Goal: Task Accomplishment & Management: Manage account settings

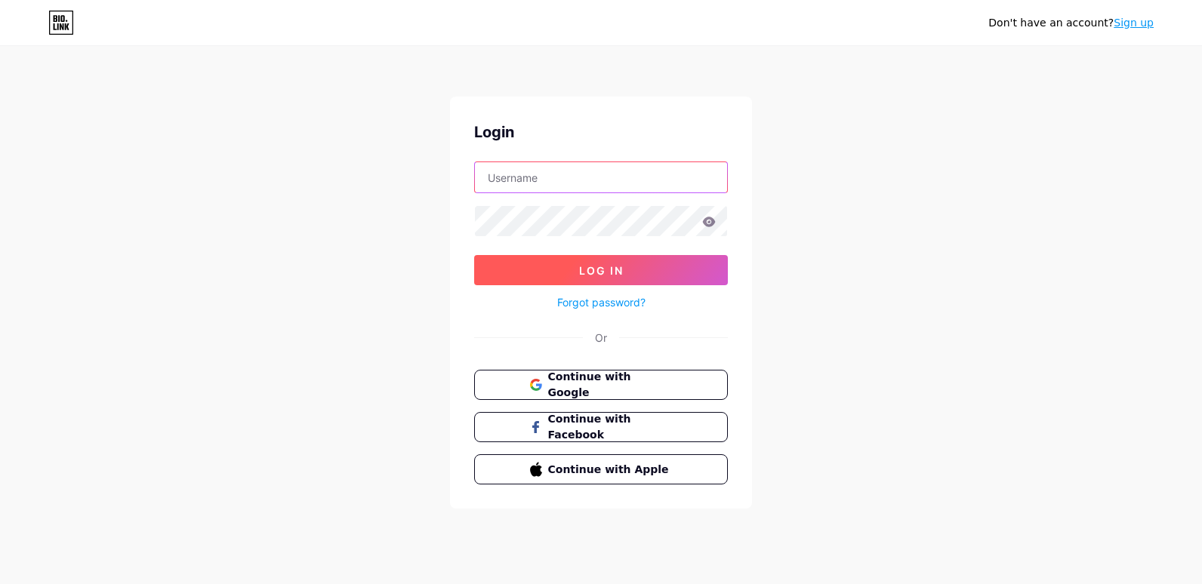
type input "[EMAIL_ADDRESS][DOMAIN_NAME]"
click at [578, 278] on button "Log In" at bounding box center [601, 270] width 254 height 30
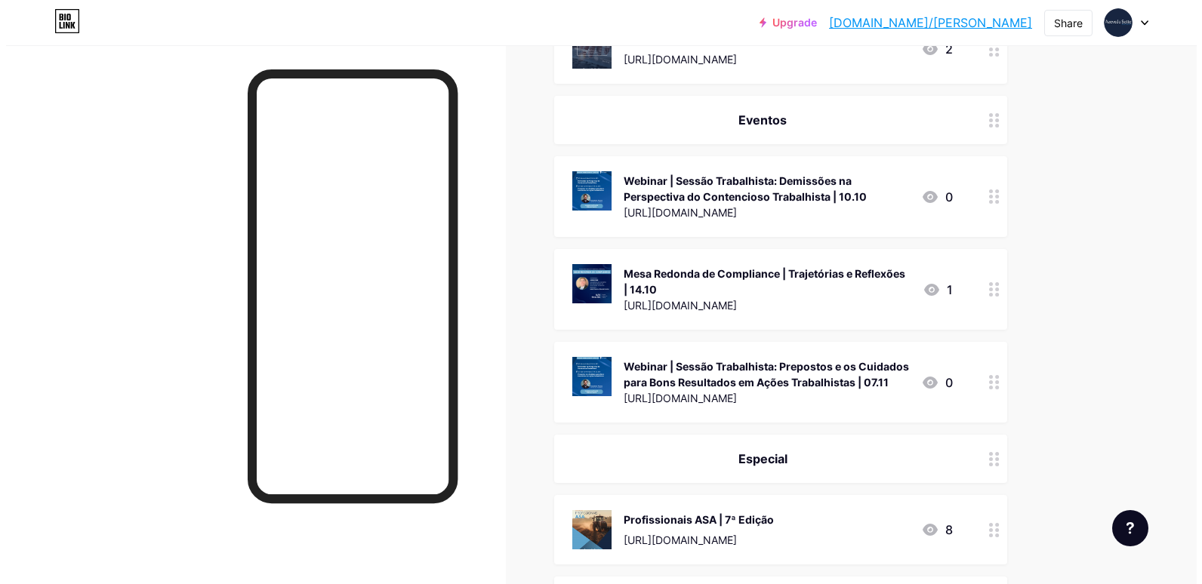
scroll to position [679, 0]
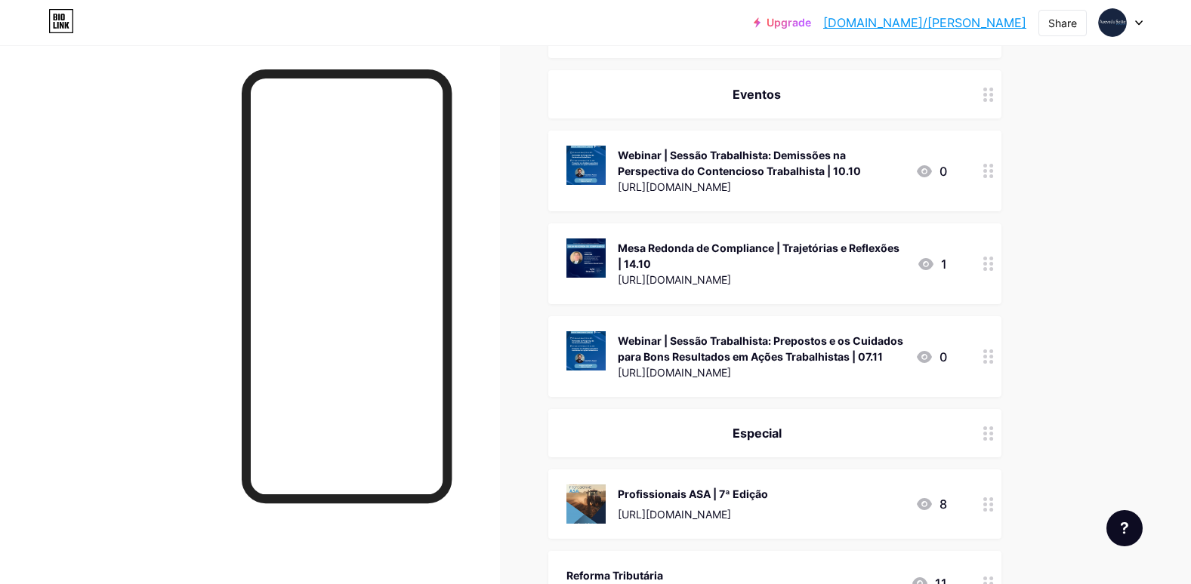
click at [984, 267] on div at bounding box center [988, 263] width 26 height 81
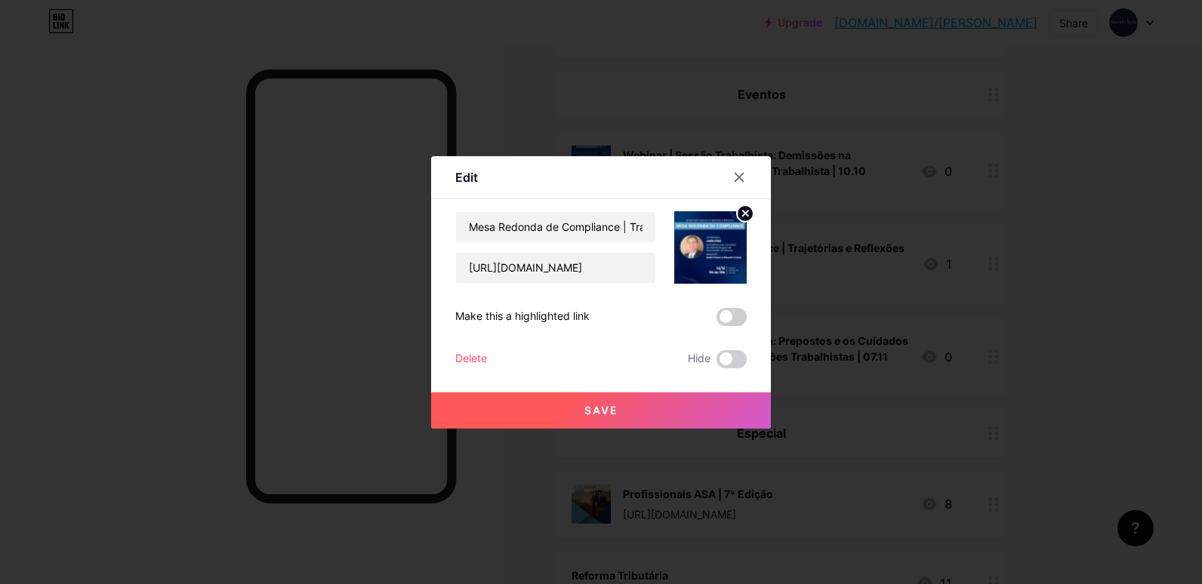
click at [477, 358] on div "Delete" at bounding box center [471, 359] width 32 height 18
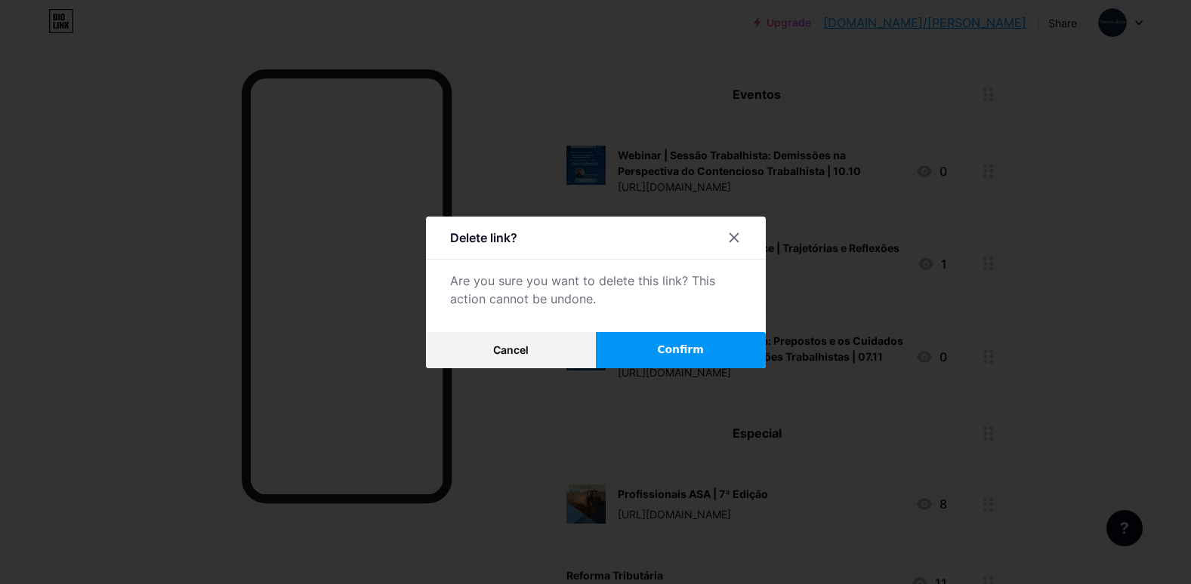
click at [704, 344] on span "Confirm" at bounding box center [680, 350] width 47 height 16
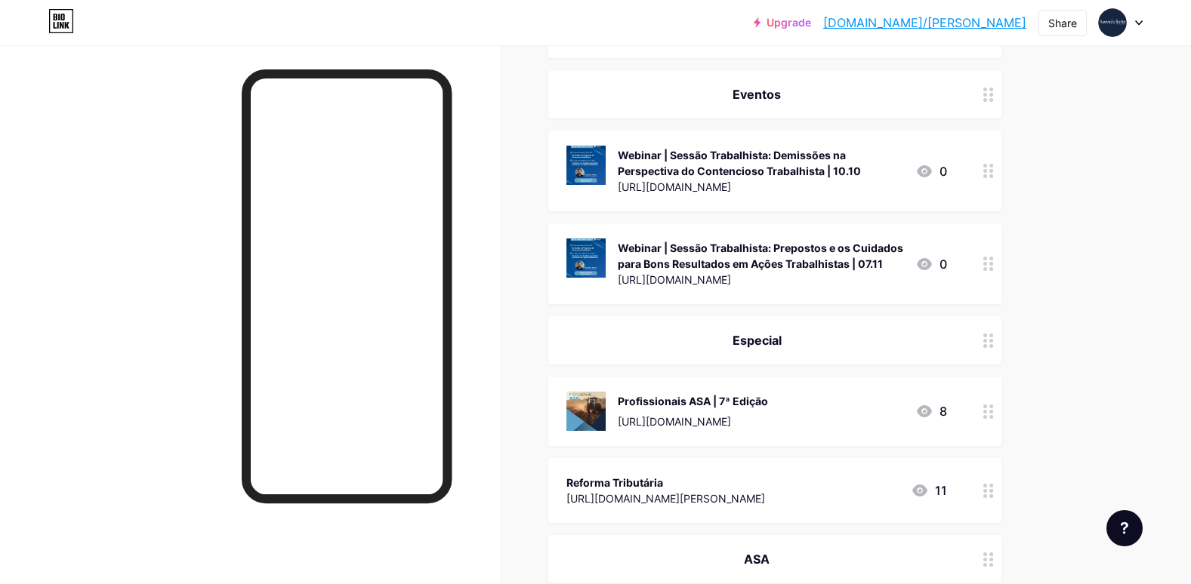
click at [995, 181] on div at bounding box center [988, 171] width 26 height 81
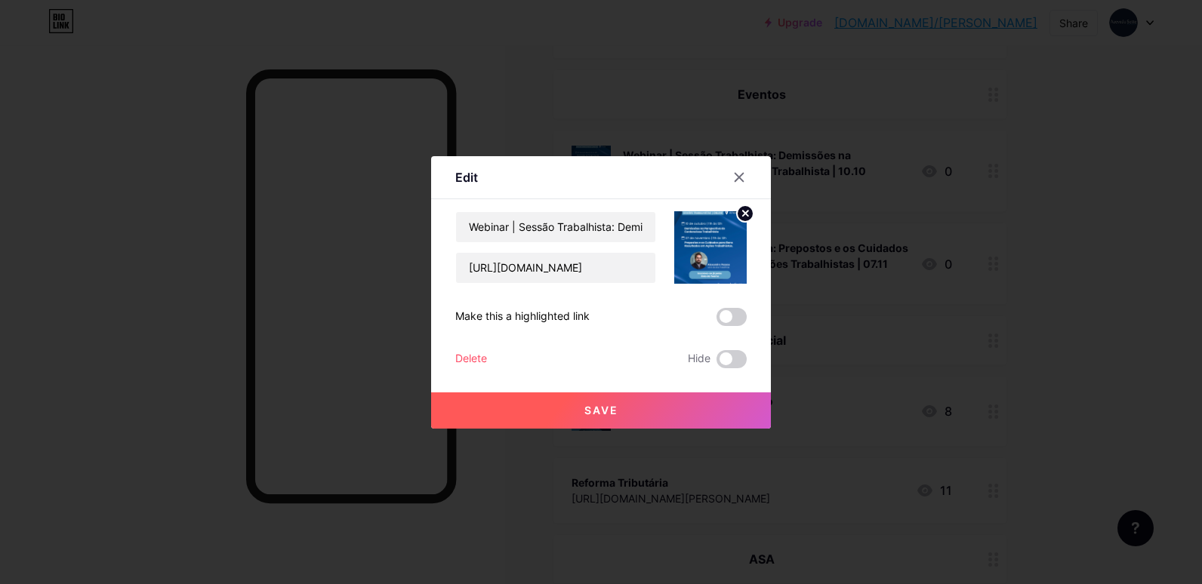
click at [475, 356] on div "Delete" at bounding box center [471, 359] width 32 height 18
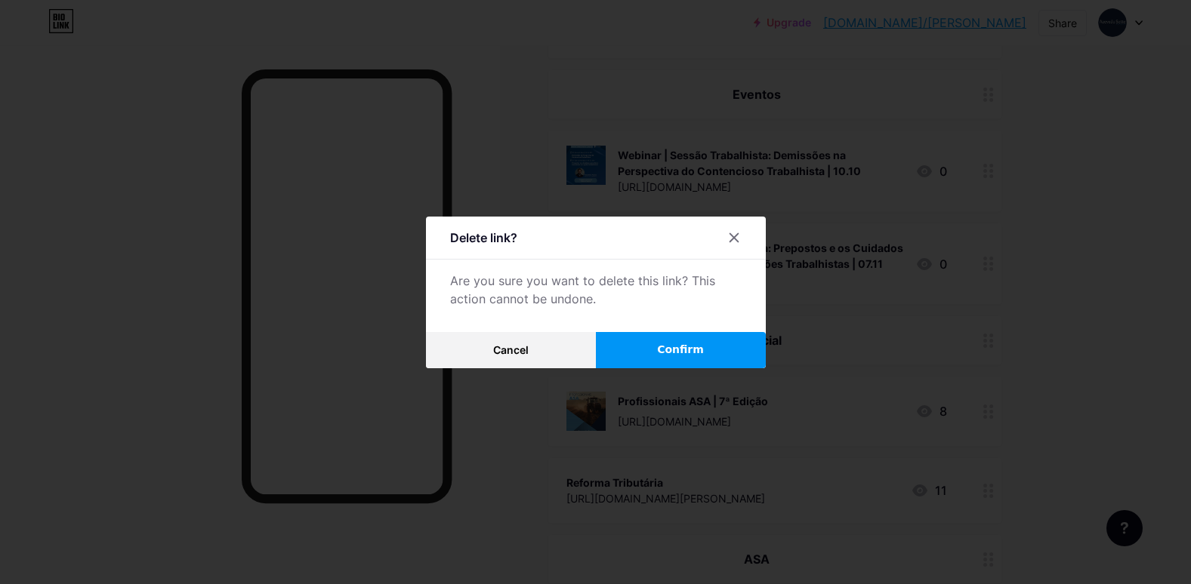
click at [678, 344] on span "Confirm" at bounding box center [680, 350] width 47 height 16
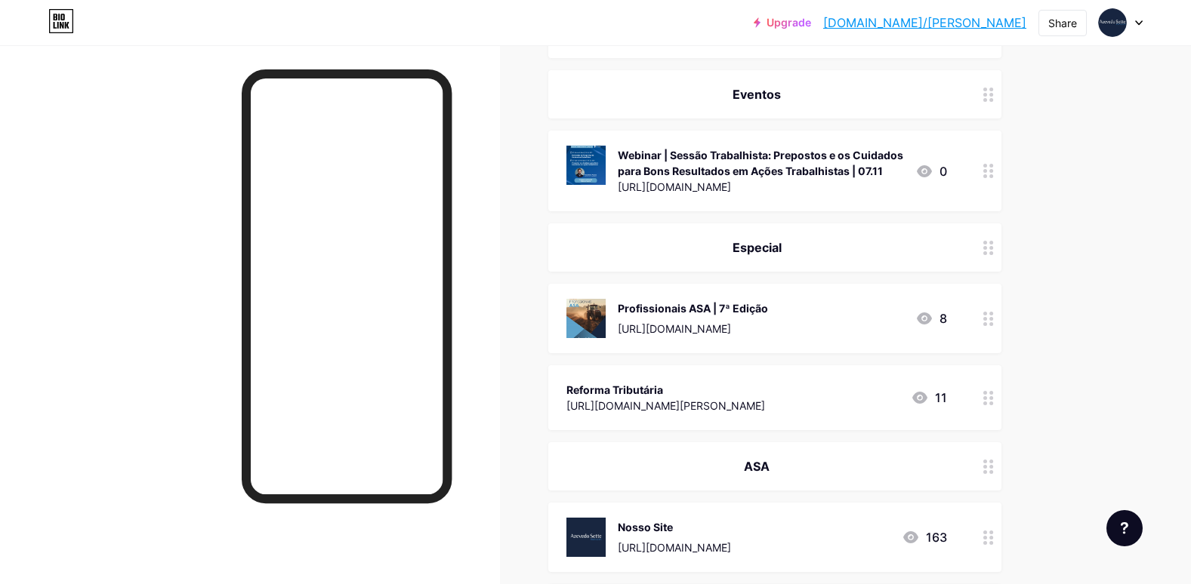
click at [658, 154] on div "Webinar | Sessão Trabalhista: Prepostos e os Cuidados para Bons Resultados em A…" at bounding box center [760, 163] width 285 height 32
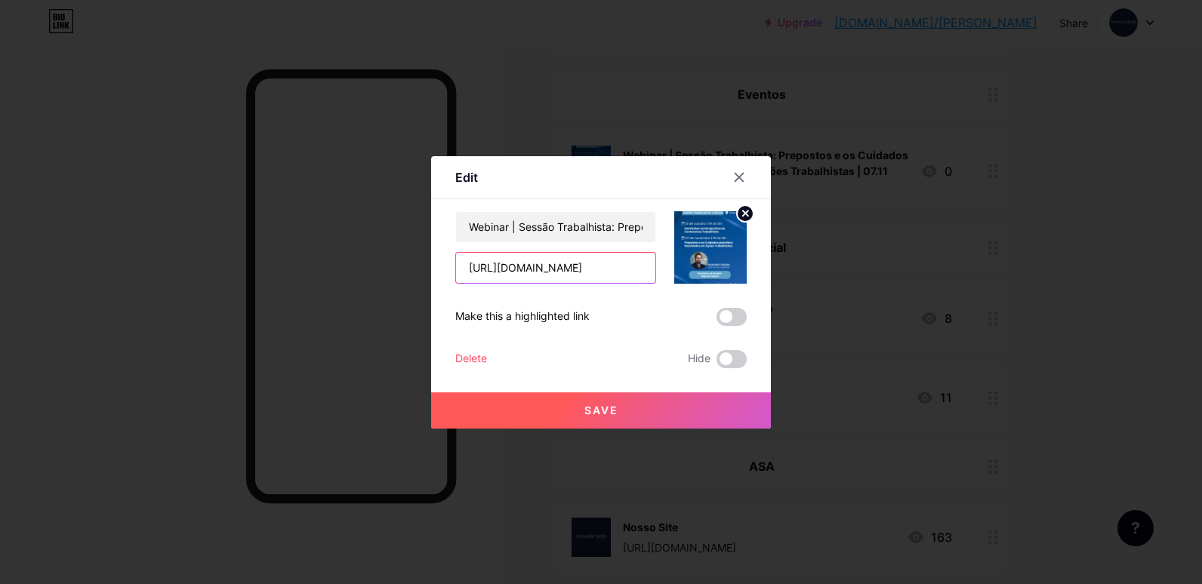
click at [616, 270] on input "[URL][DOMAIN_NAME]" at bounding box center [555, 268] width 199 height 30
paste input "650b527a-14cb-48fe-bbe9-5ec18abff38b"
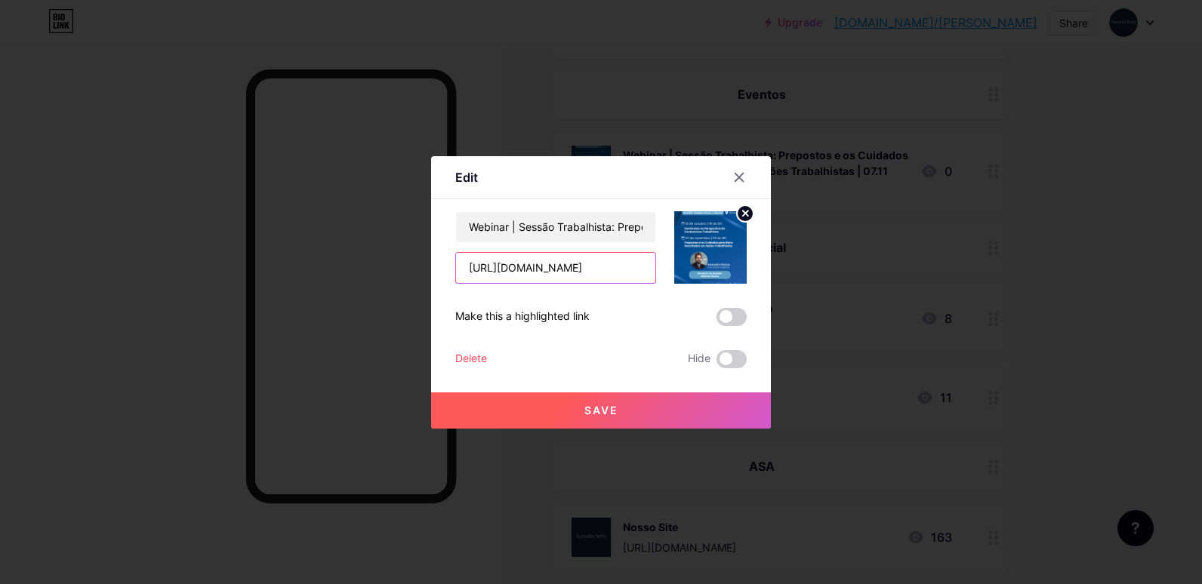
type input "[URL][DOMAIN_NAME]"
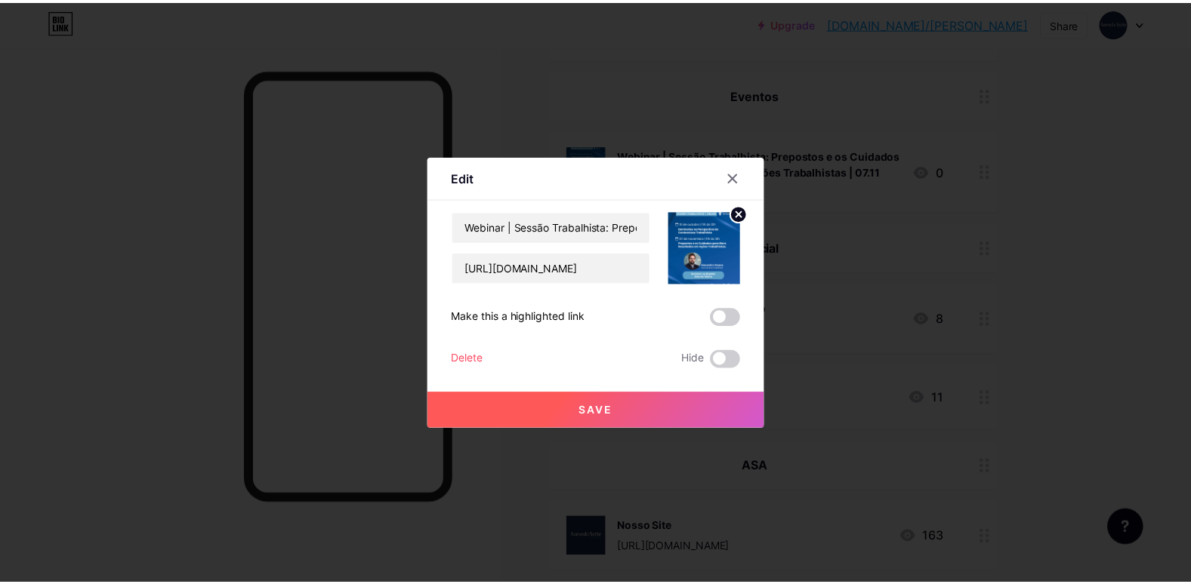
scroll to position [0, 0]
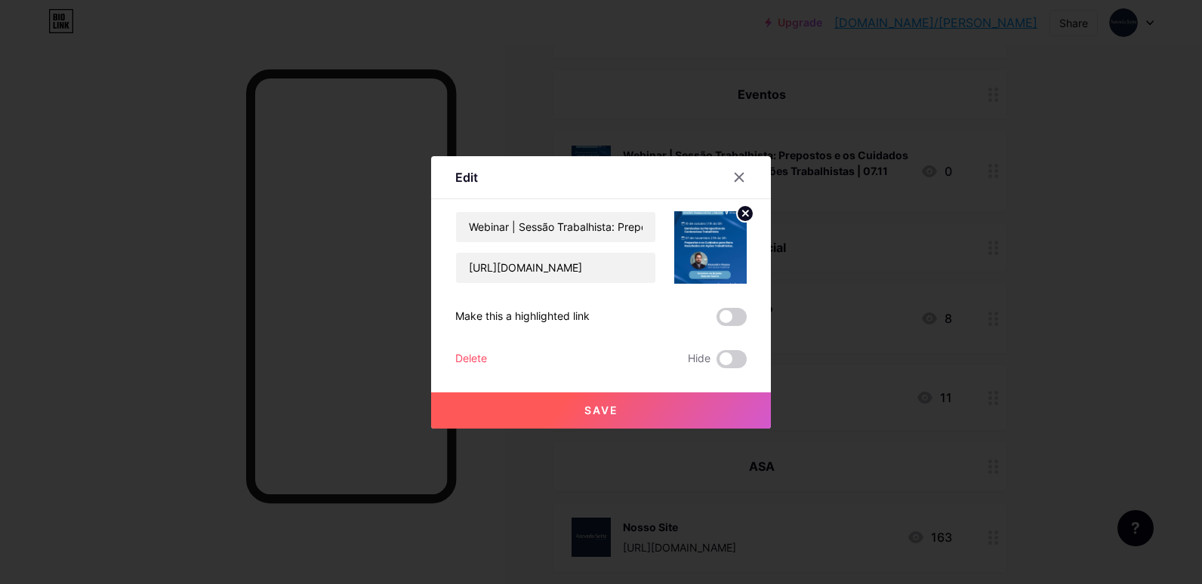
click at [672, 413] on button "Save" at bounding box center [601, 411] width 340 height 36
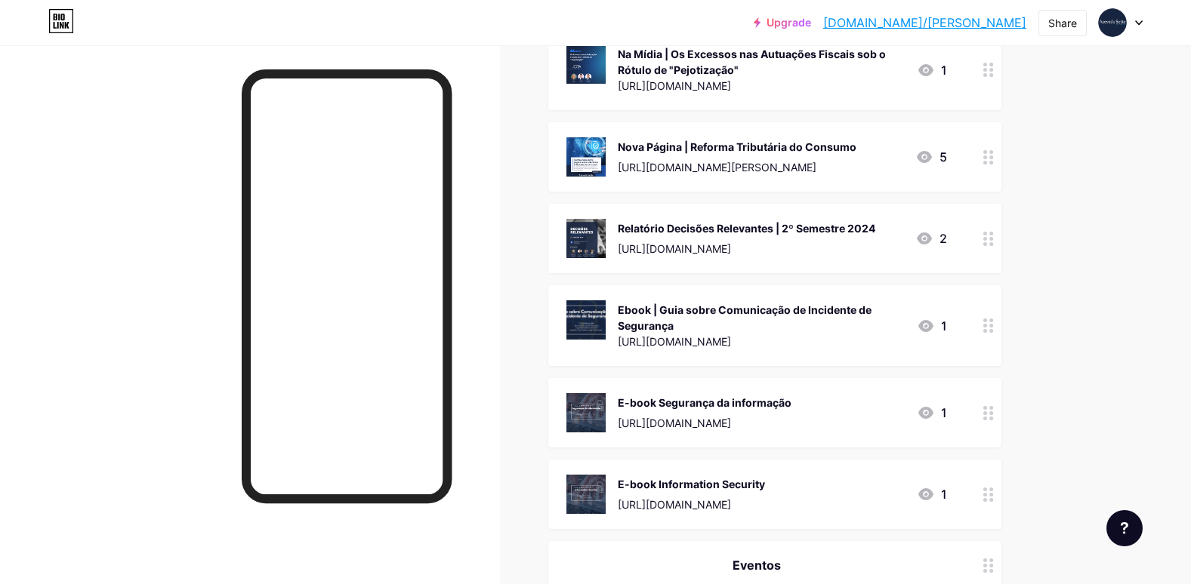
scroll to position [75, 0]
